Goal: Task Accomplishment & Management: Use online tool/utility

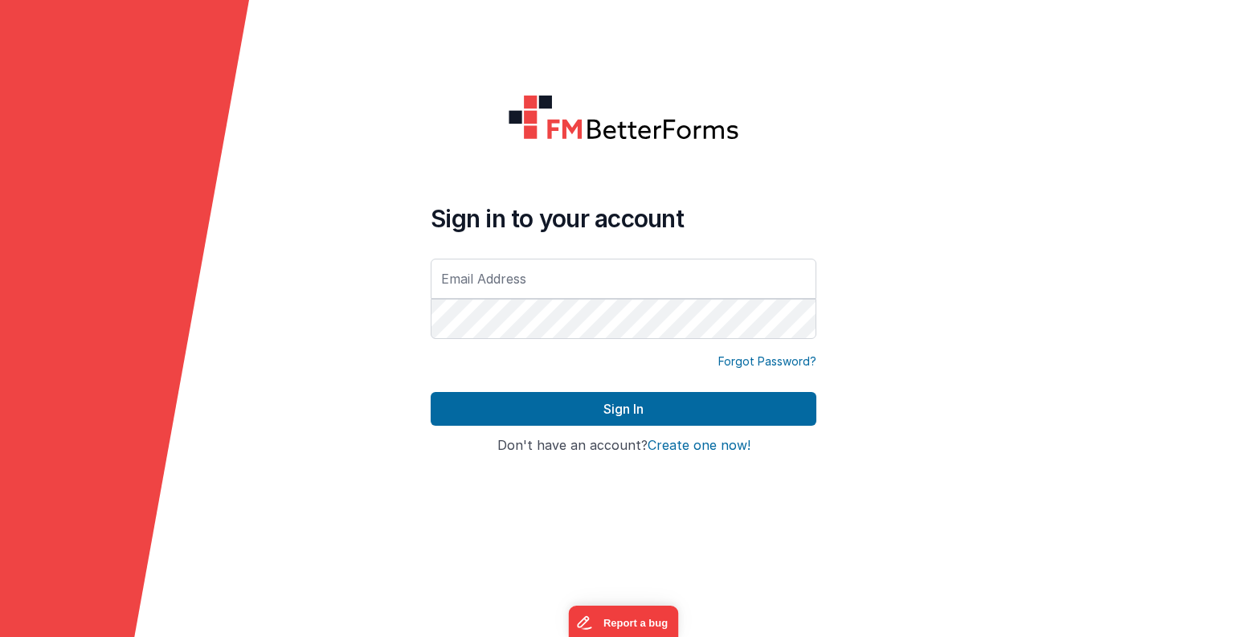
click at [355, 480] on form "Sign in to your account Forgot Password? Sign In Sign in with Google Don't have…" at bounding box center [623, 318] width 1247 height 637
type input "[EMAIL_ADDRESS][DOMAIN_NAME]"
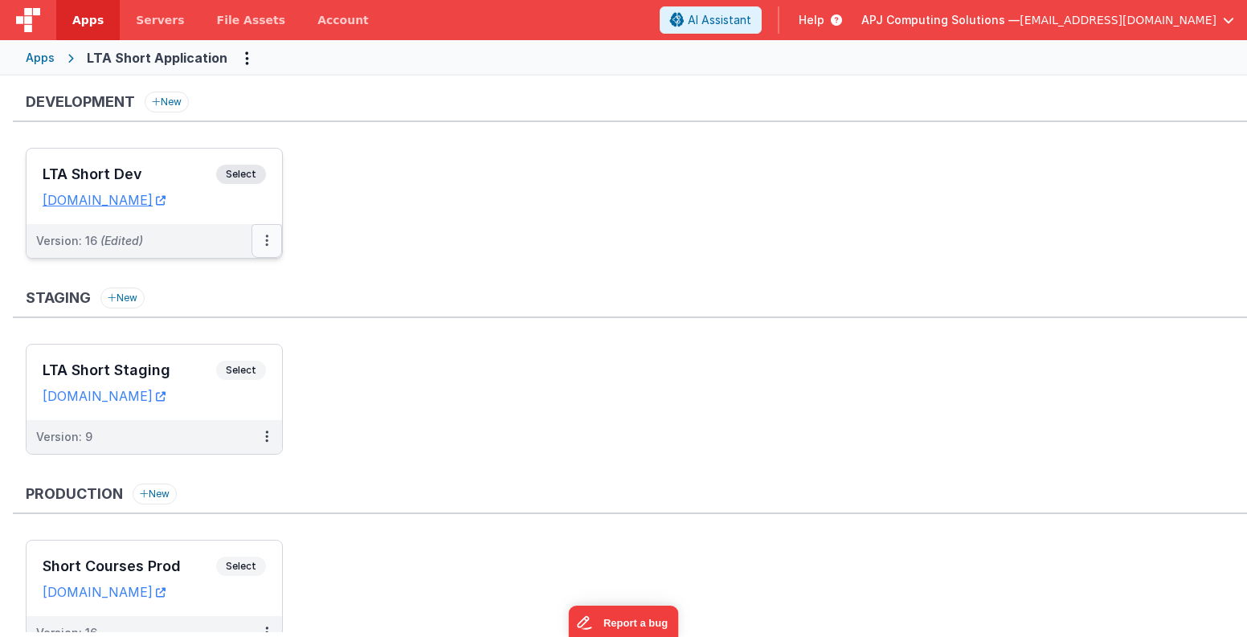
click at [265, 241] on icon at bounding box center [266, 240] width 3 height 1
click at [203, 336] on link "Deploy..." at bounding box center [211, 334] width 141 height 29
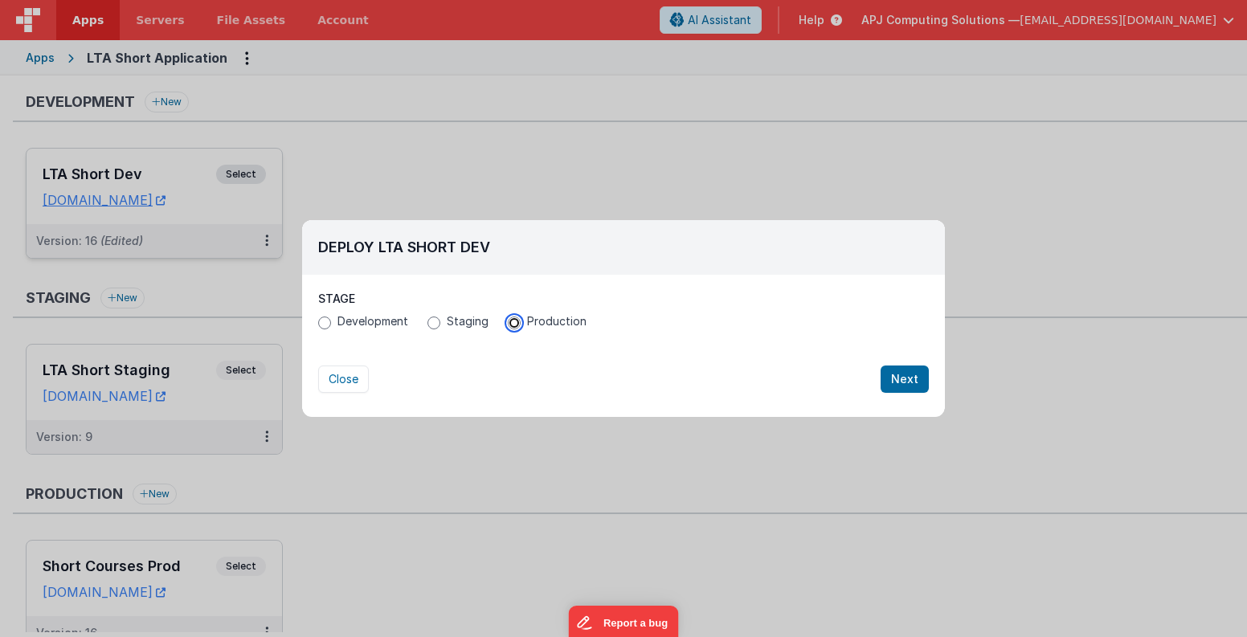
click at [512, 321] on input "Production" at bounding box center [514, 322] width 13 height 13
radio input "true"
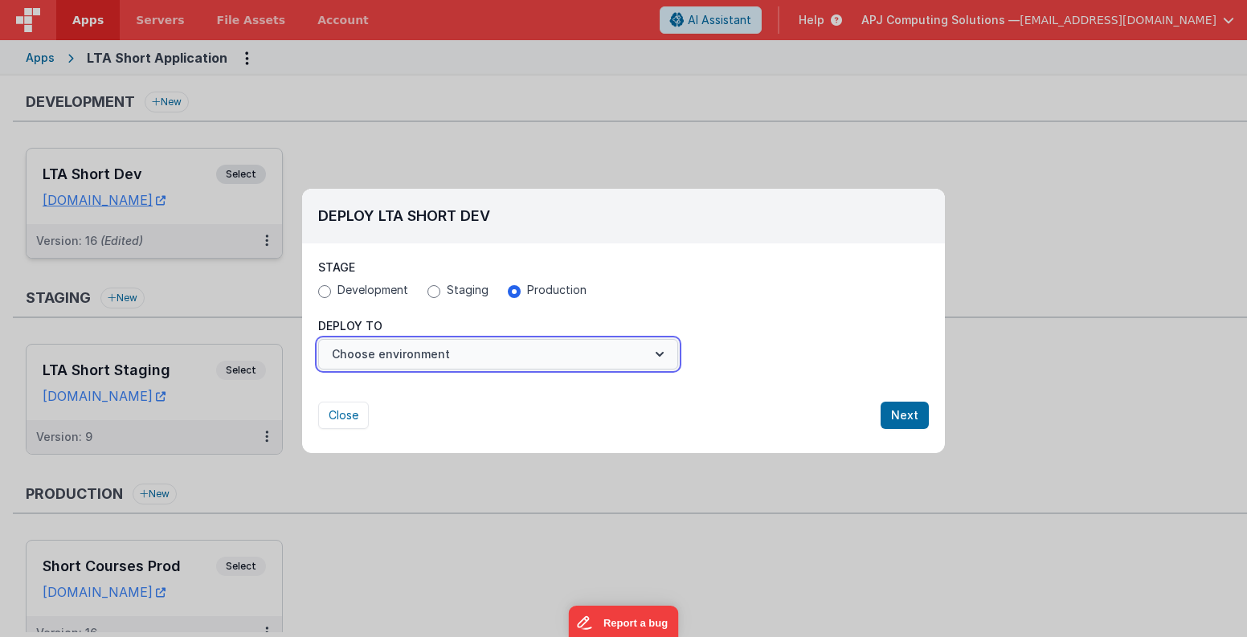
click at [659, 355] on icon "button" at bounding box center [659, 354] width 8 height 5
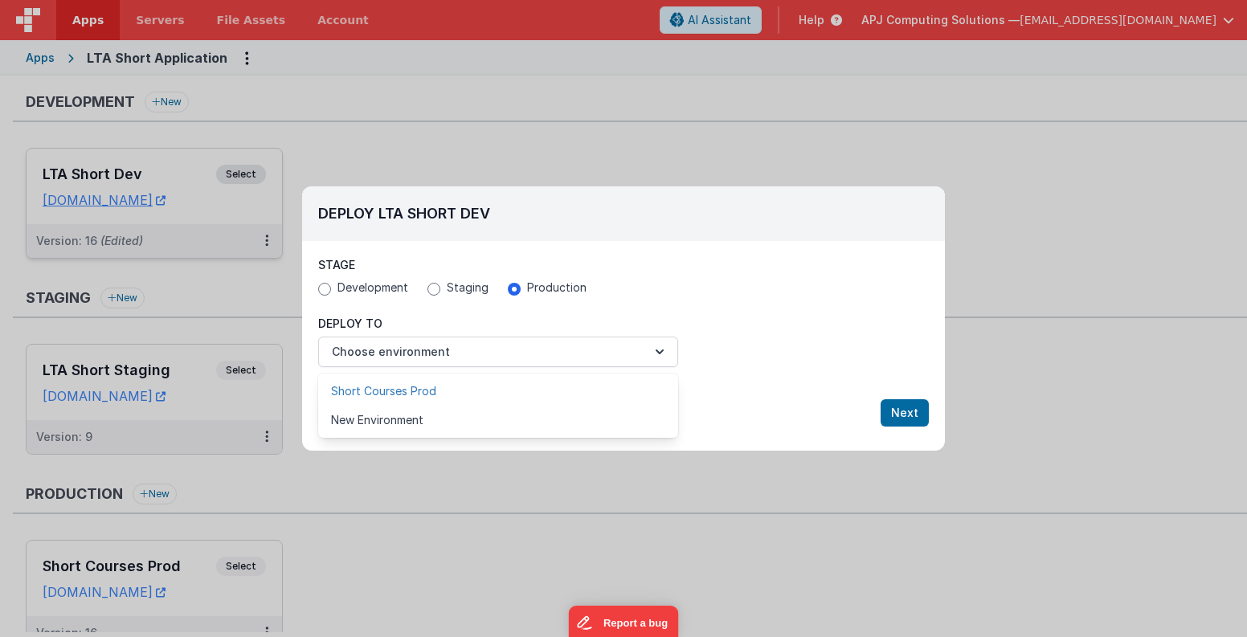
click at [422, 390] on link "Short Courses Prod" at bounding box center [498, 391] width 360 height 29
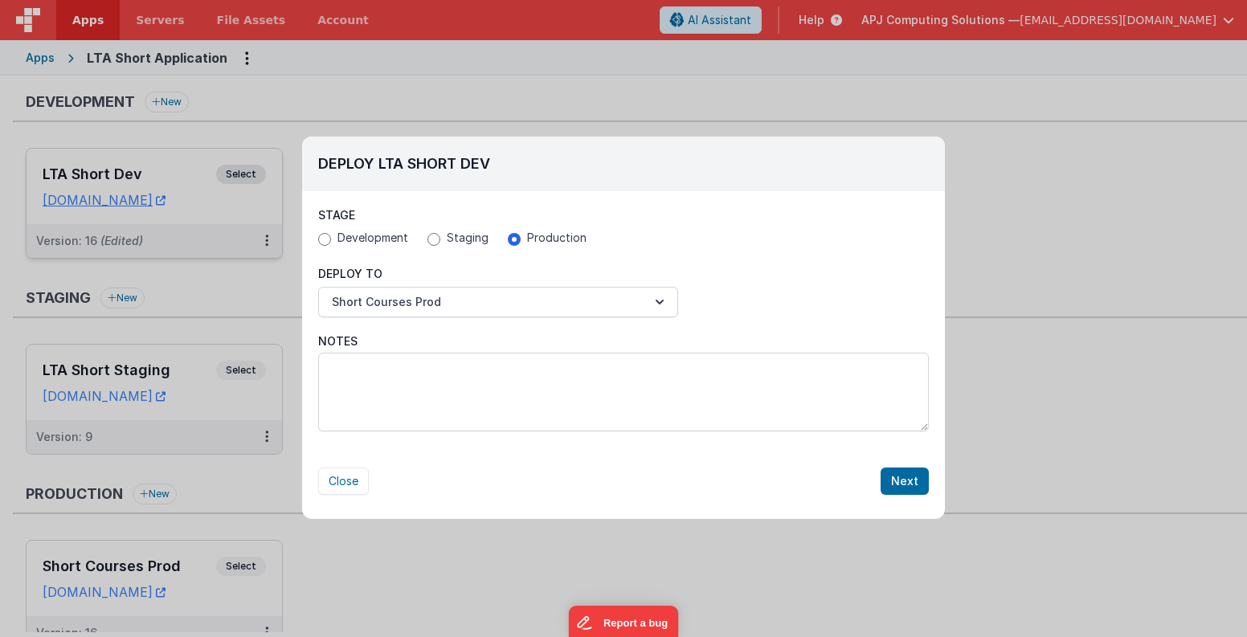
click at [816, 484] on div "Close Next" at bounding box center [623, 480] width 610 height 27
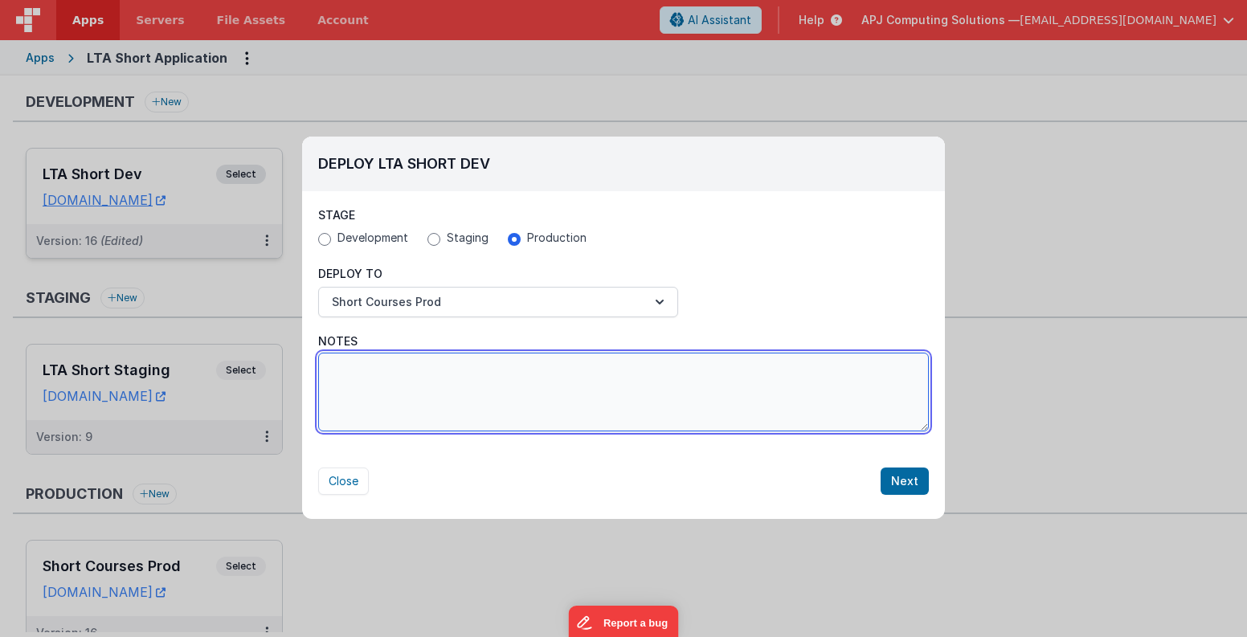
click at [590, 410] on textarea "Notes" at bounding box center [623, 392] width 610 height 79
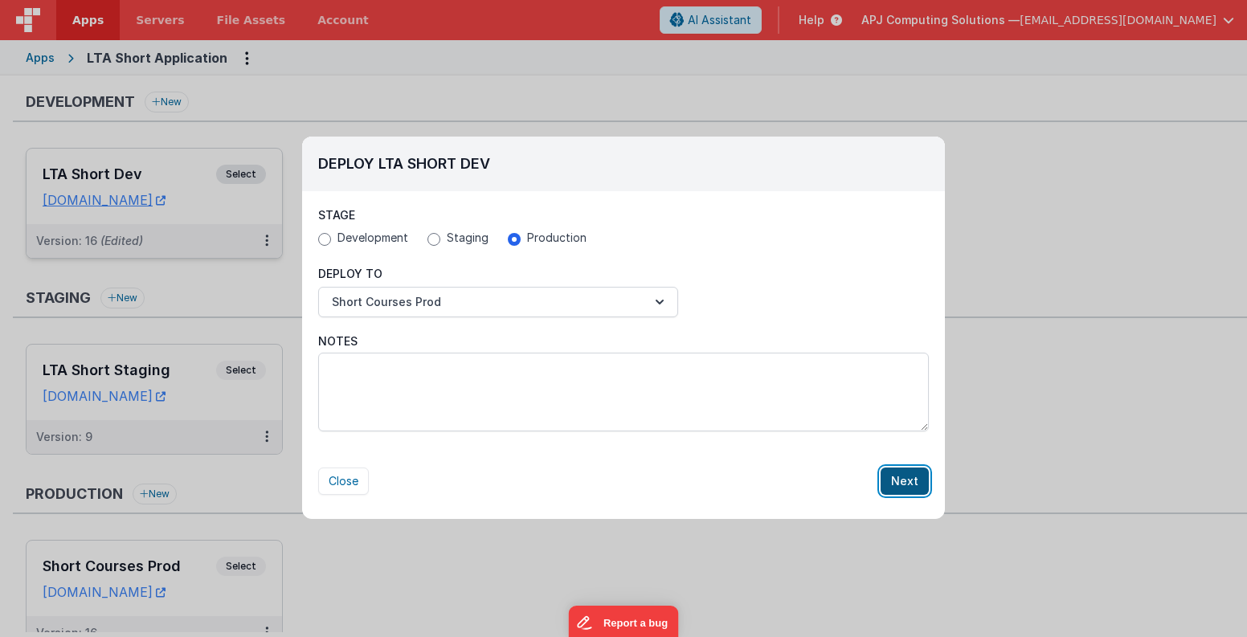
click at [908, 480] on button "Next" at bounding box center [904, 480] width 48 height 27
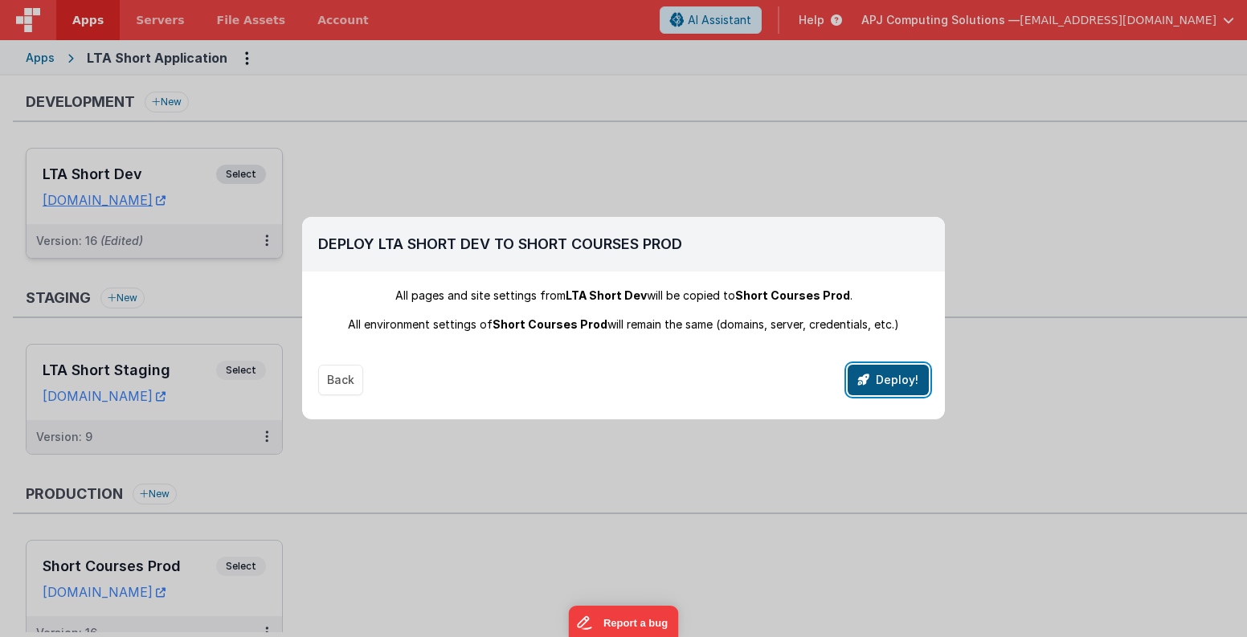
click at [886, 381] on button "Deploy!" at bounding box center [887, 380] width 81 height 31
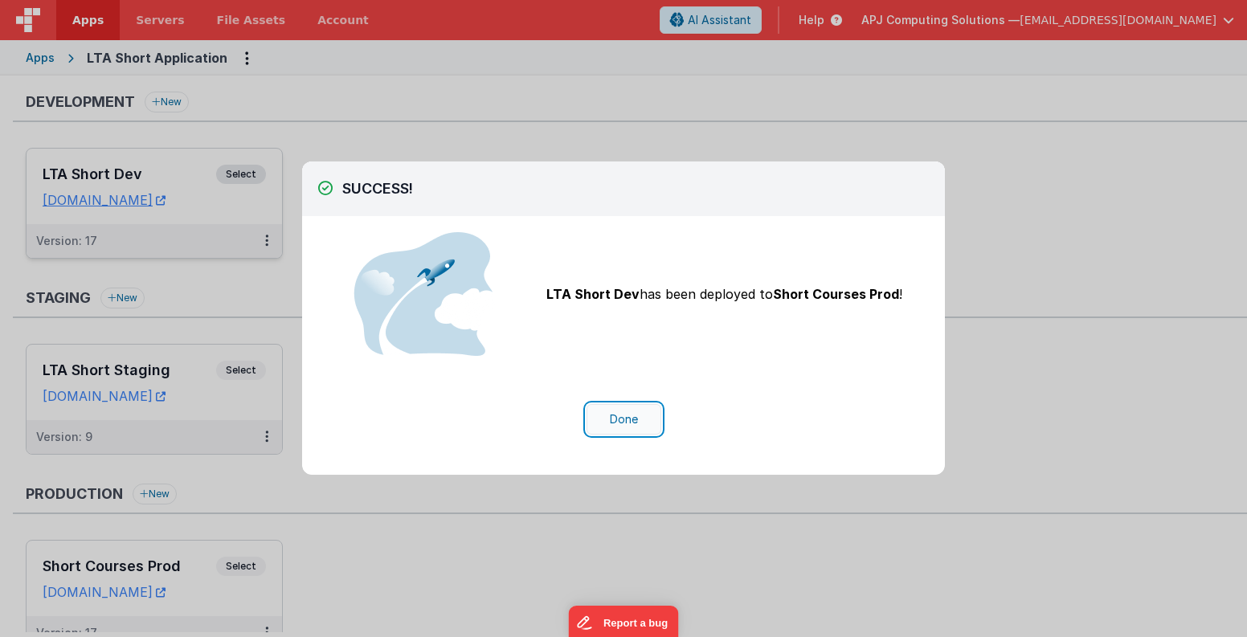
click at [628, 422] on button "Done" at bounding box center [623, 419] width 75 height 31
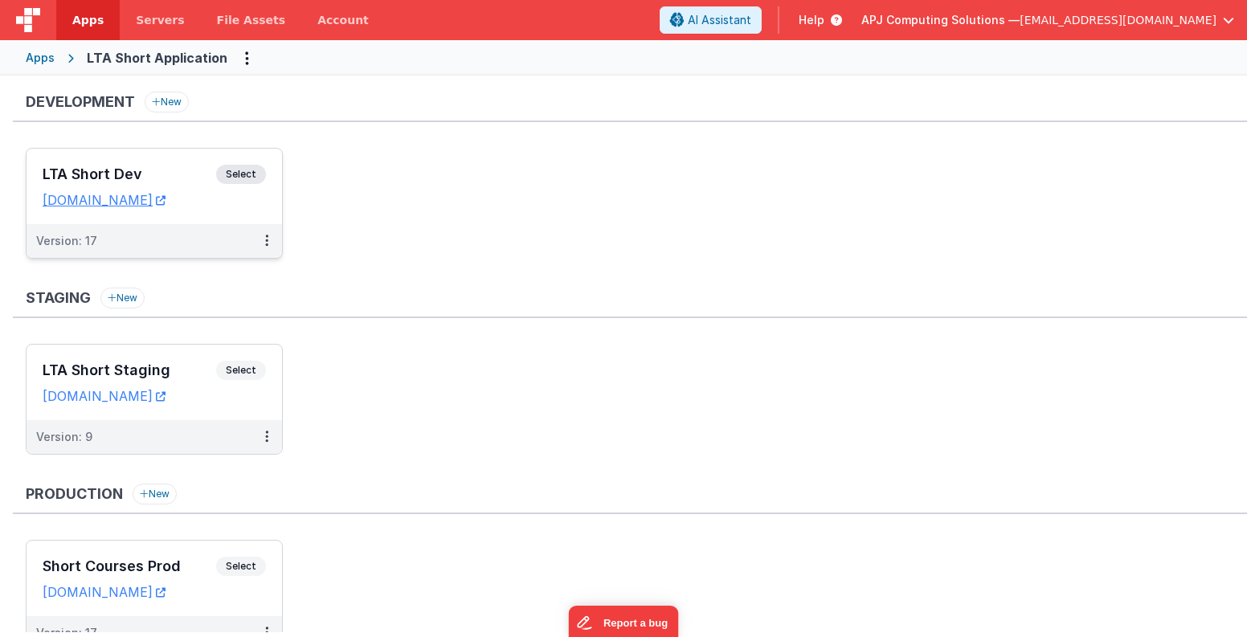
scroll to position [73, 0]
